Goal: Check status

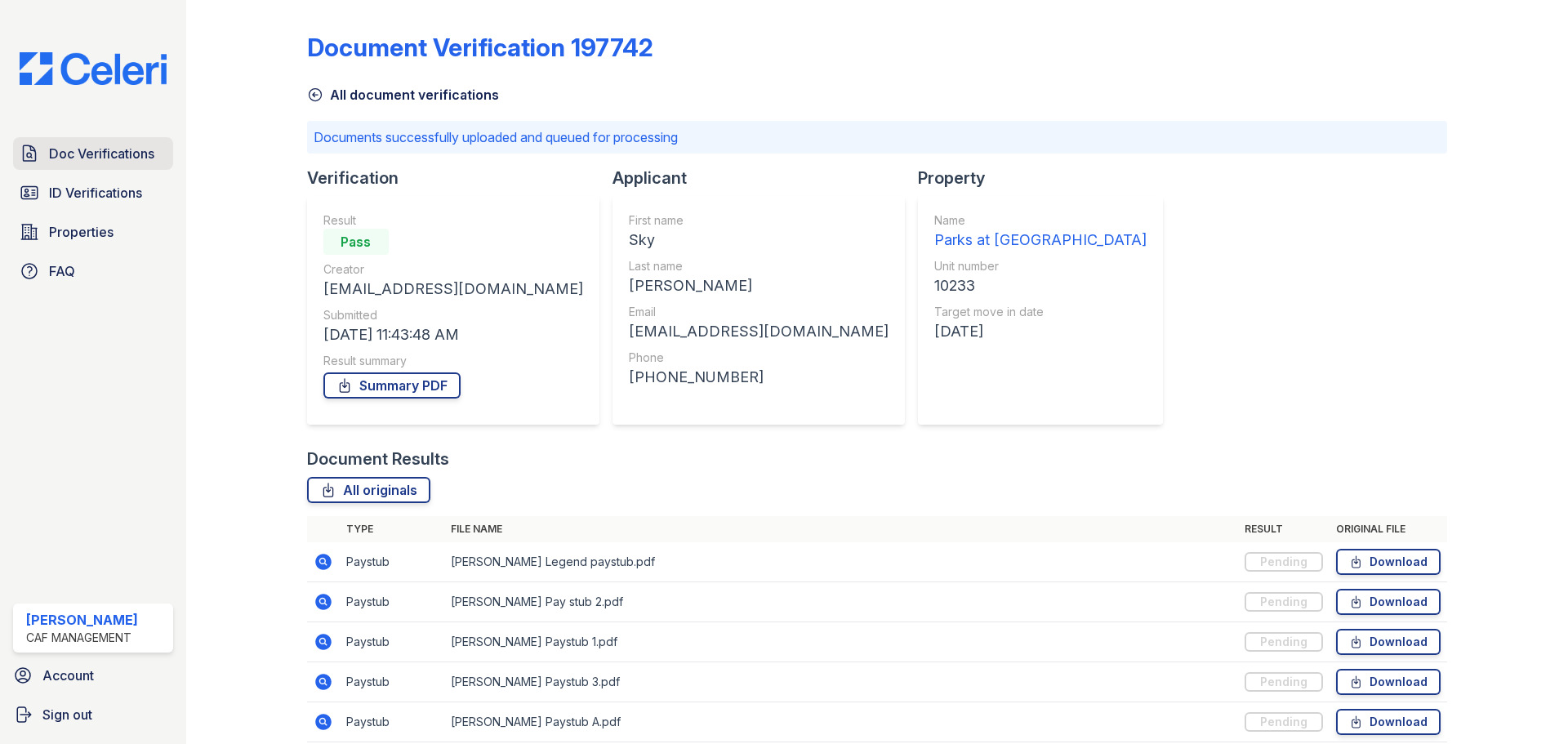
click at [100, 148] on span "Doc Verifications" at bounding box center [101, 153] width 105 height 20
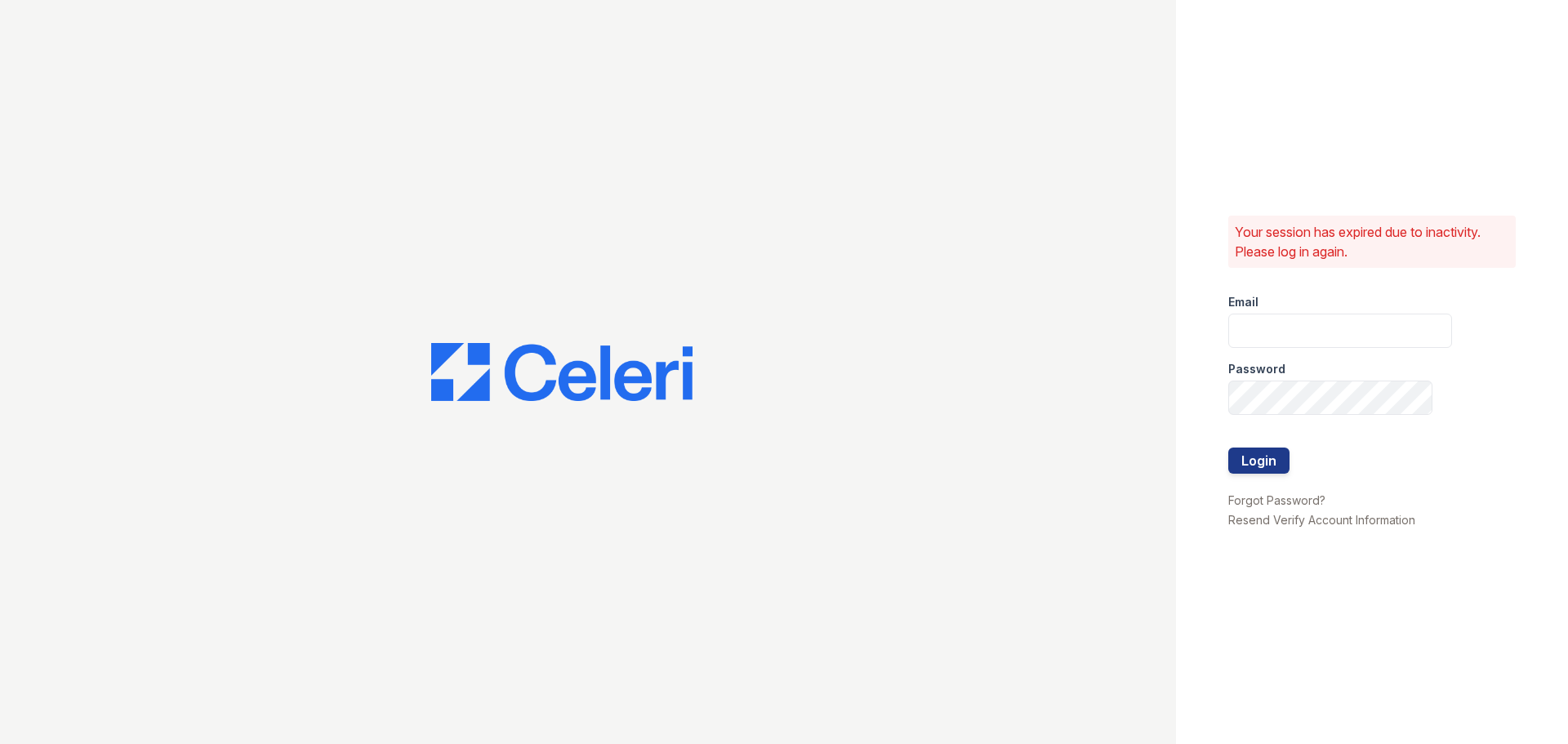
type input "[EMAIL_ADDRESS][DOMAIN_NAME]"
click at [1257, 464] on button "Login" at bounding box center [1258, 460] width 61 height 26
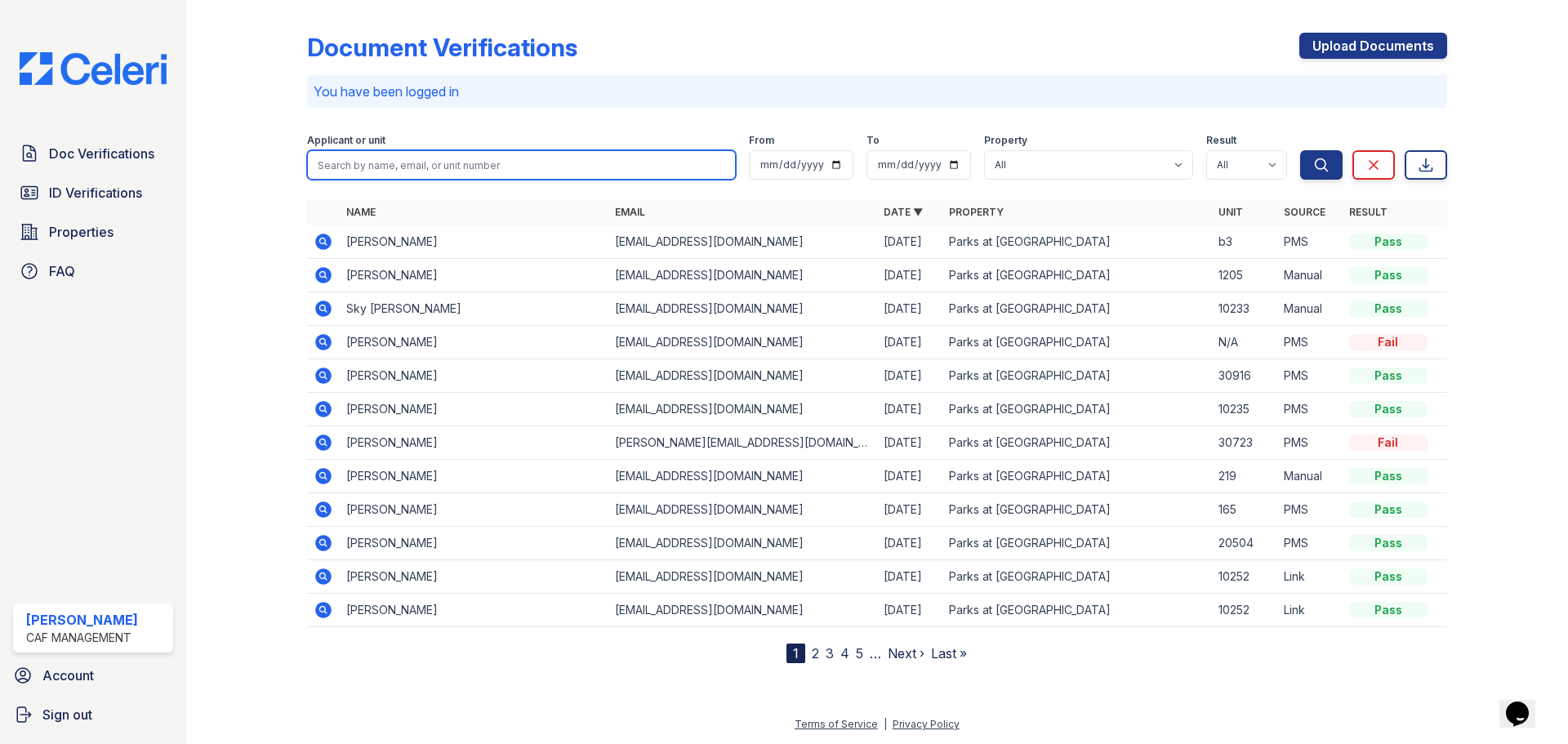
click at [512, 163] on input "search" at bounding box center [521, 165] width 428 height 29
type input "jose Ramirez"
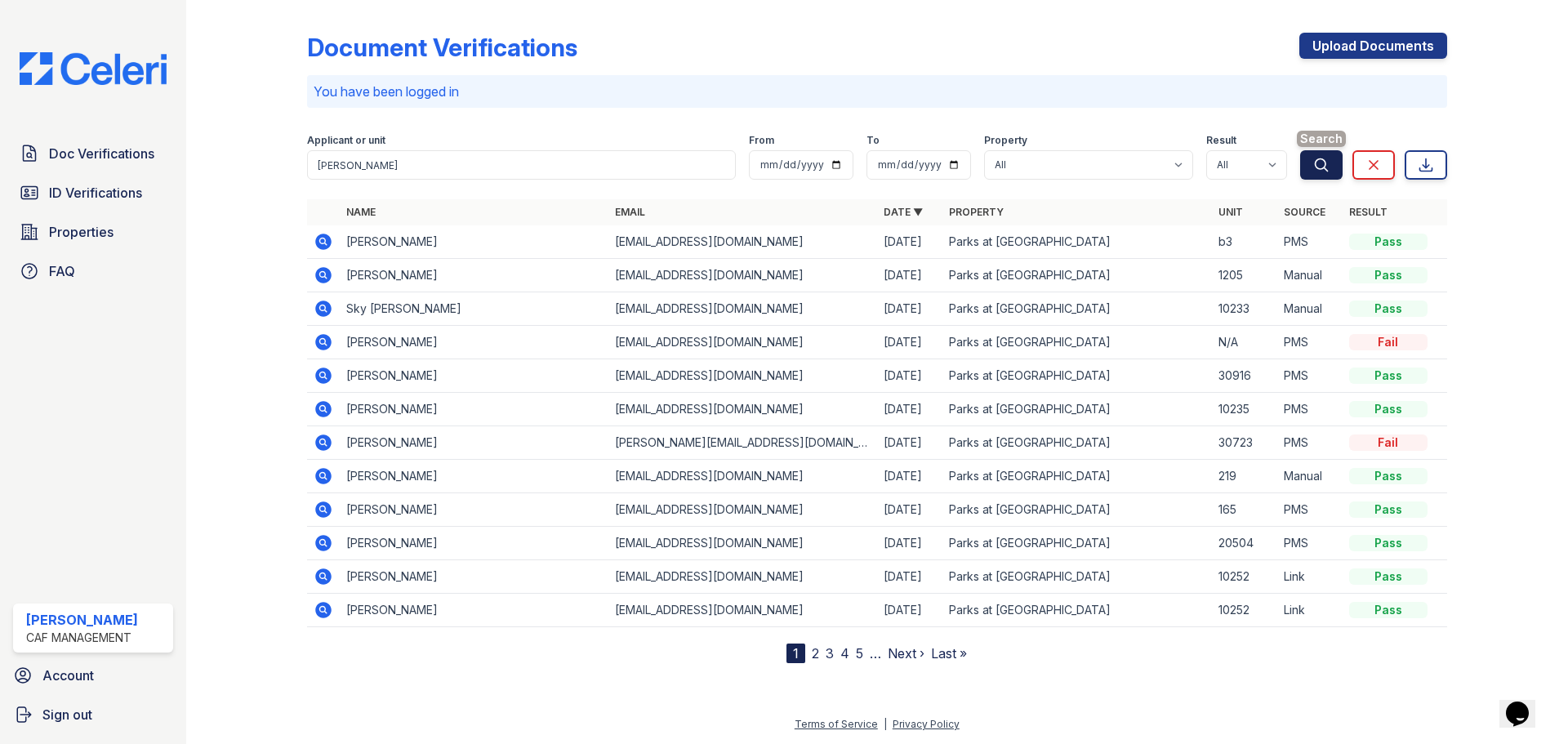
click at [1322, 171] on icon "submit" at bounding box center [1321, 165] width 16 height 16
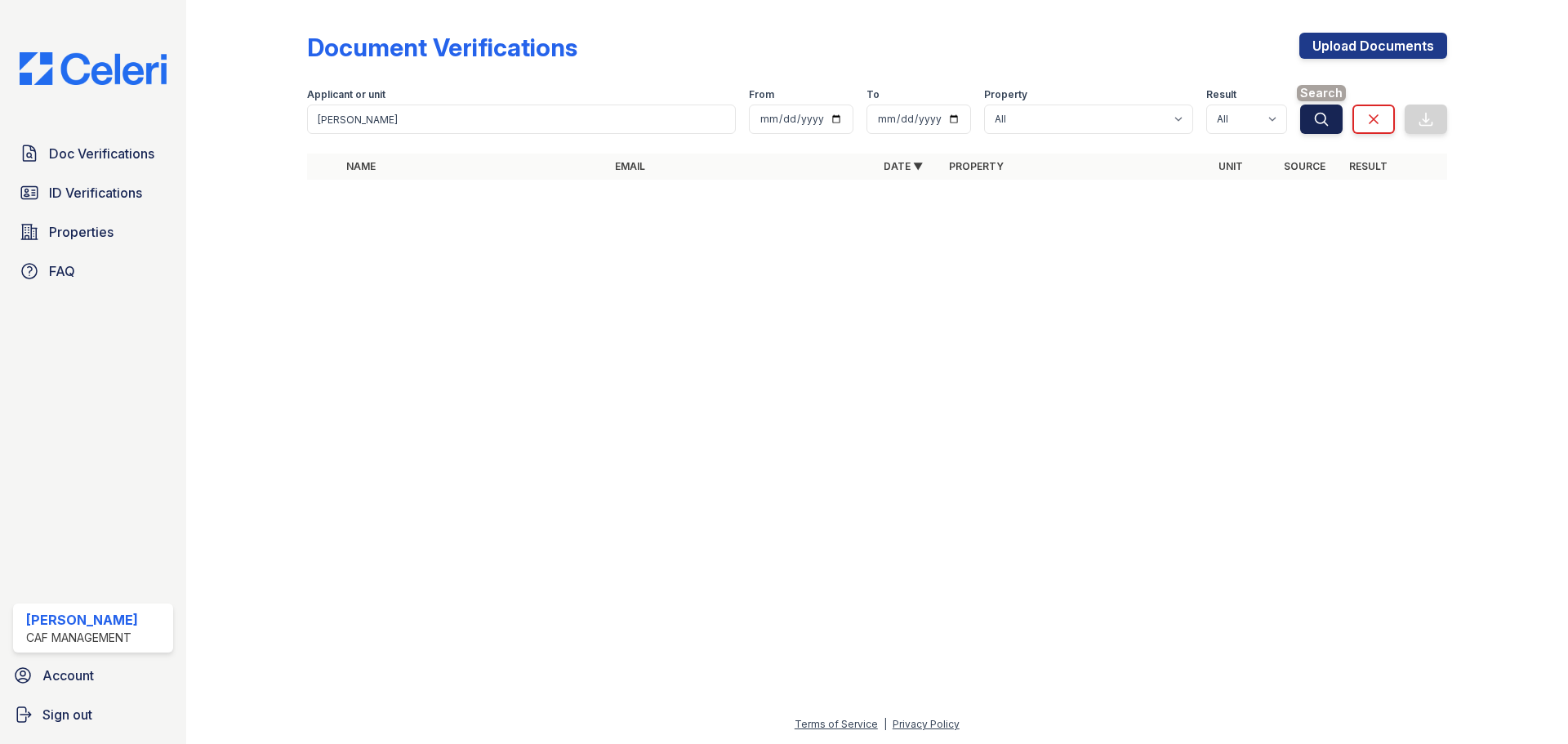
click at [1328, 126] on icon "submit" at bounding box center [1321, 119] width 16 height 16
